Goal: Browse casually

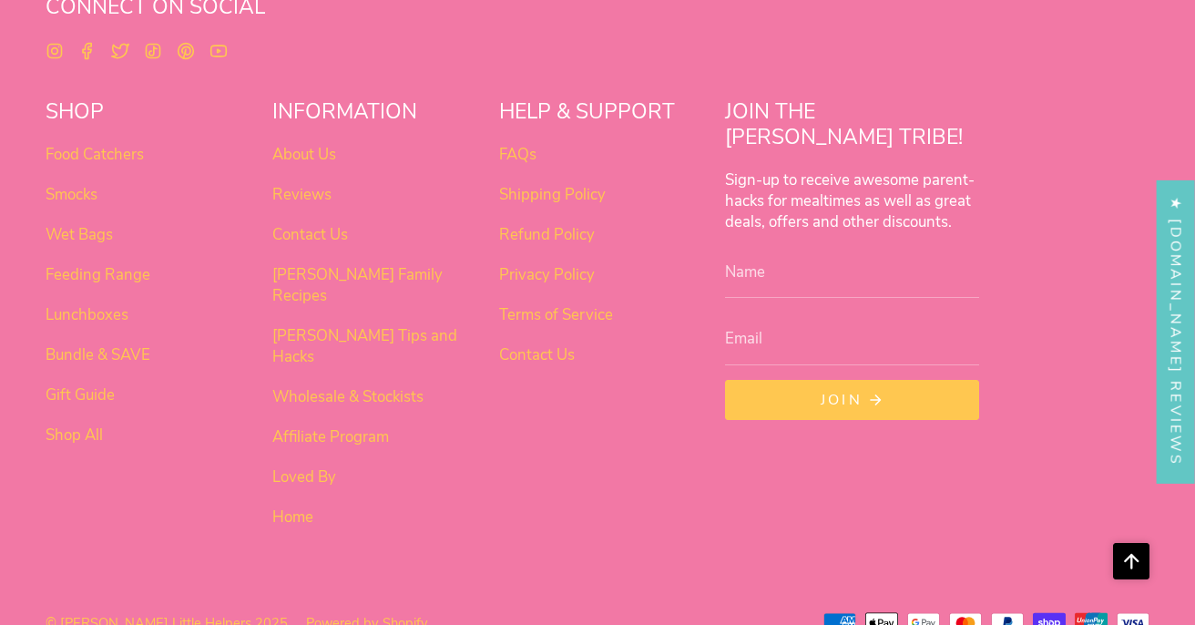
scroll to position [1145, 0]
